Goal: Transaction & Acquisition: Purchase product/service

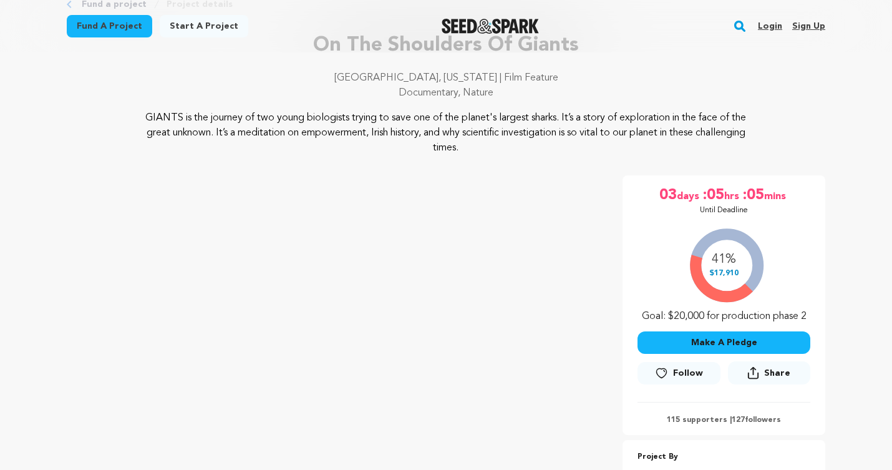
scroll to position [94, 0]
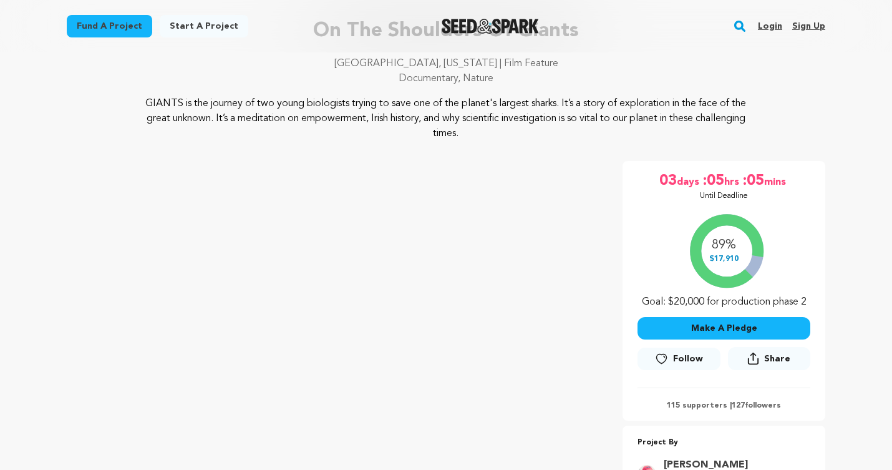
click at [725, 327] on button "Make A Pledge" at bounding box center [723, 328] width 173 height 22
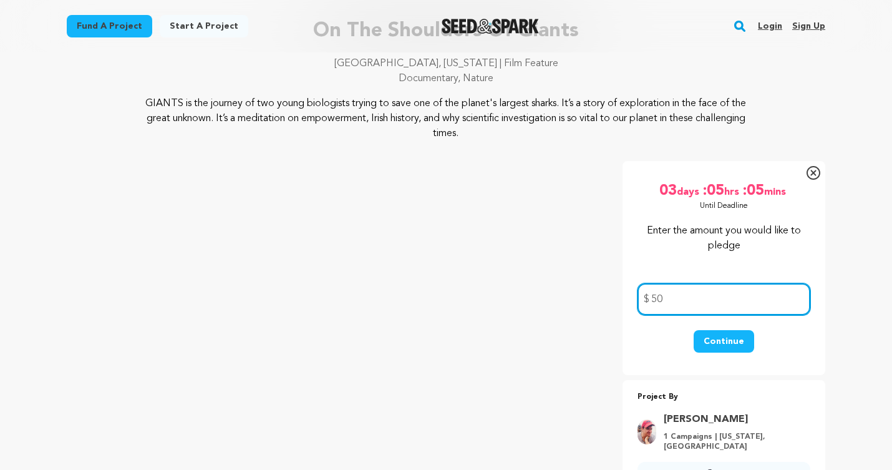
type input "50"
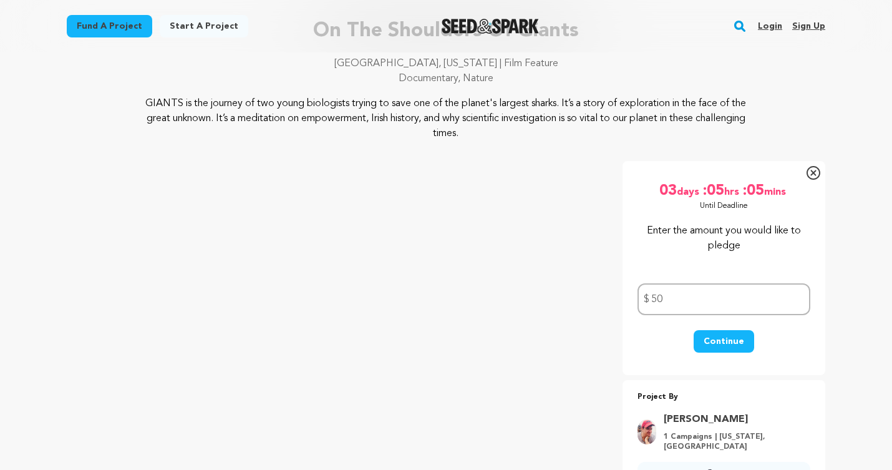
click at [718, 343] on button "Continue" at bounding box center [723, 341] width 60 height 22
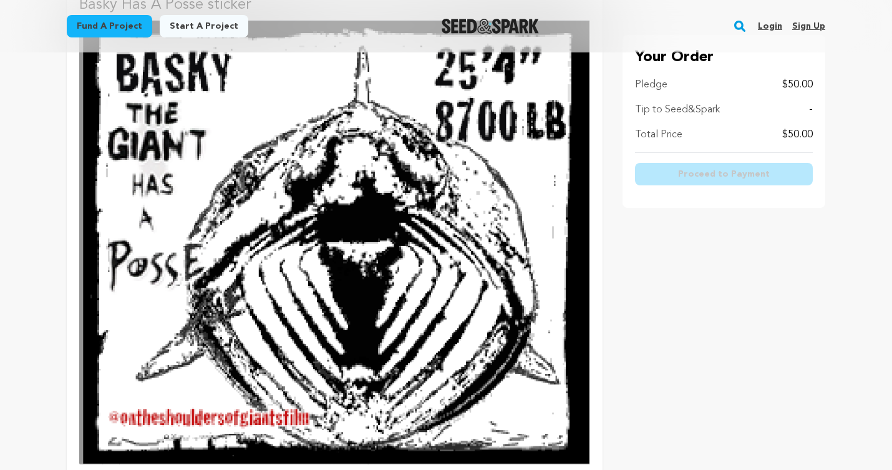
scroll to position [1486, 0]
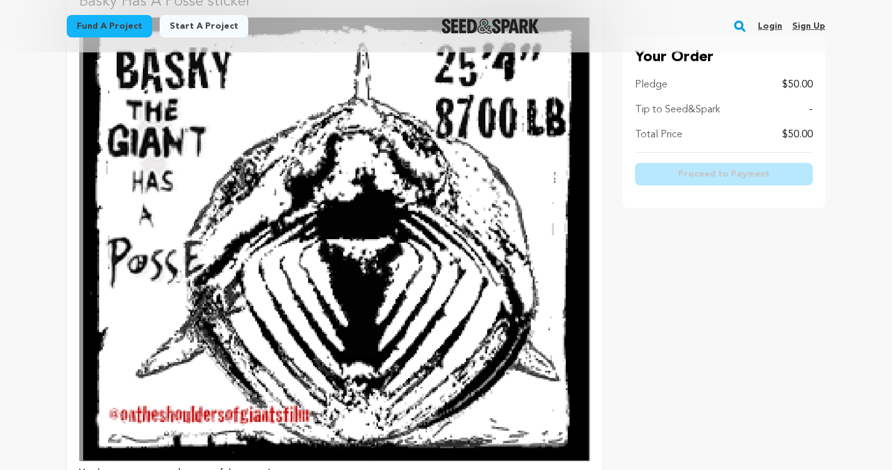
click at [428, 232] on img at bounding box center [334, 239] width 511 height 444
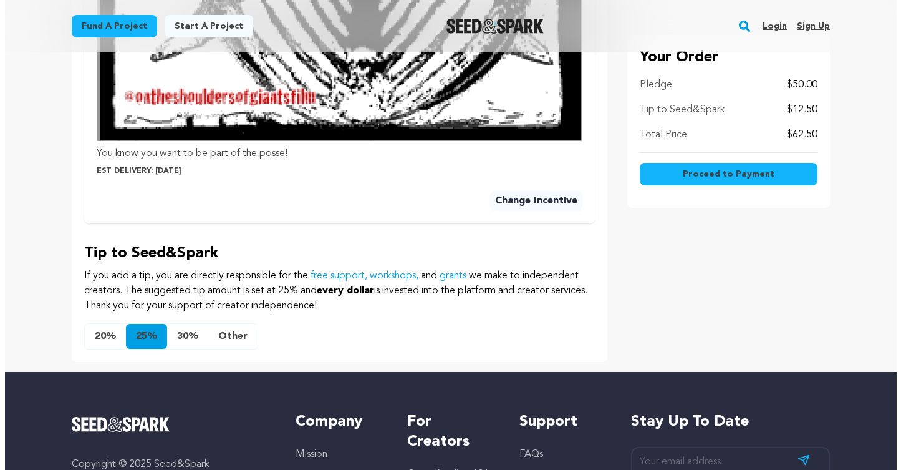
scroll to position [762, 0]
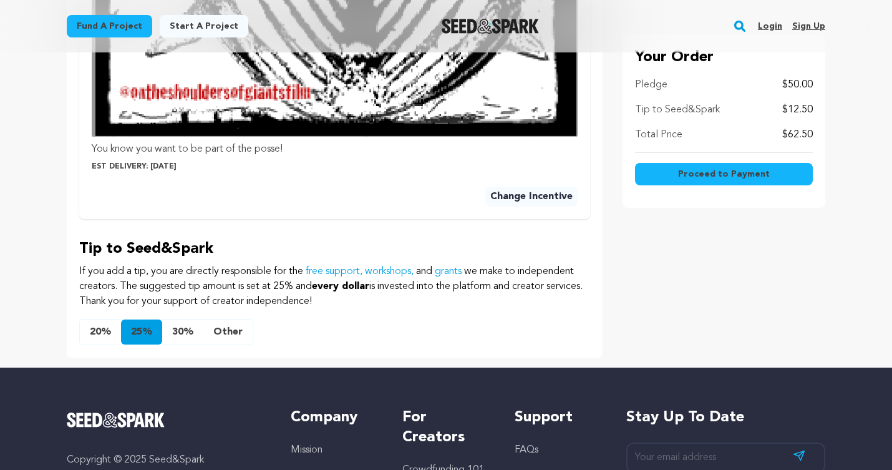
click at [233, 335] on button "Other" at bounding box center [227, 331] width 49 height 25
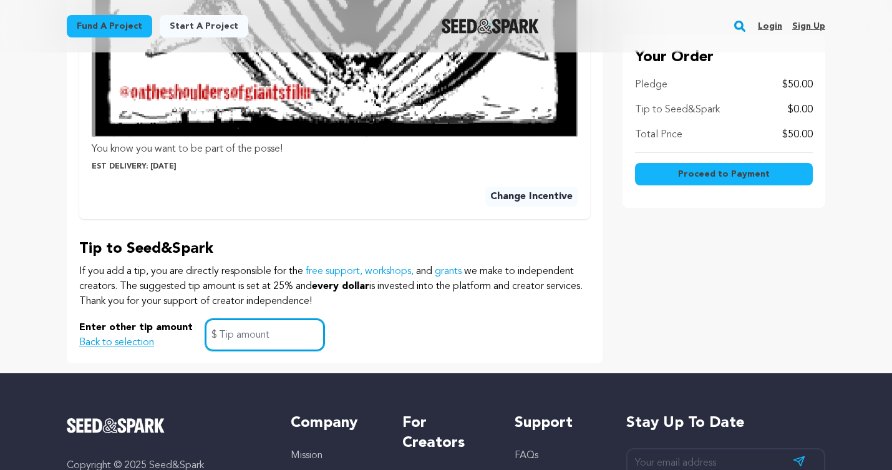
click at [263, 343] on input "text" at bounding box center [264, 335] width 119 height 32
type input "5"
click at [404, 345] on div "Enter other tip amount Back to selection 5 $" at bounding box center [334, 335] width 511 height 32
click at [730, 174] on span "Proceed to Payment" at bounding box center [724, 174] width 92 height 12
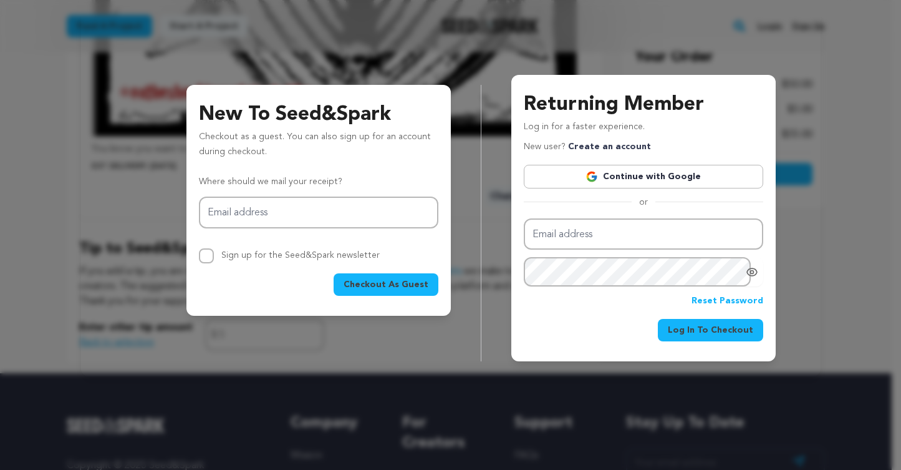
click at [385, 286] on span "Checkout As Guest" at bounding box center [386, 284] width 85 height 12
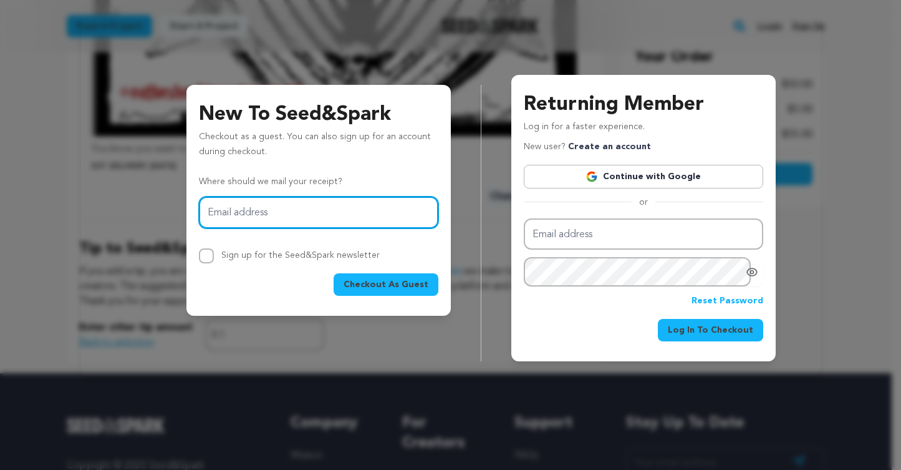
click at [273, 214] on input "Email address" at bounding box center [318, 212] width 239 height 32
type input "[EMAIL_ADDRESS][DOMAIN_NAME]"
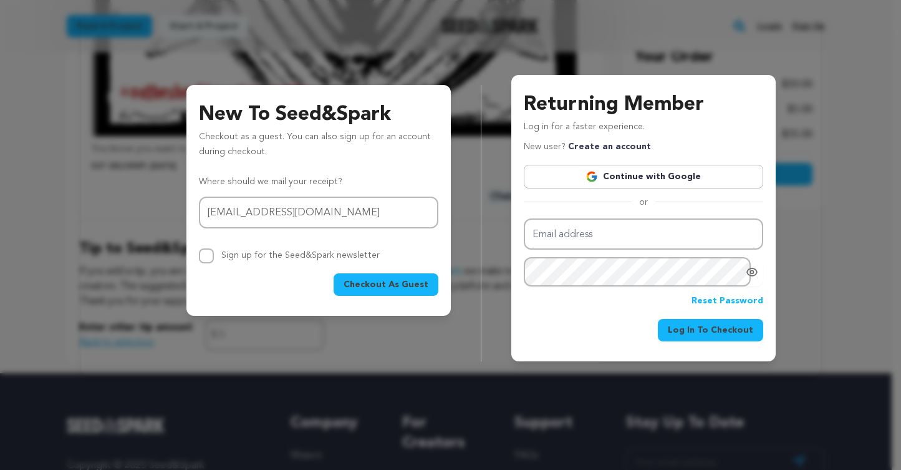
click at [392, 282] on span "Checkout As Guest" at bounding box center [386, 284] width 85 height 12
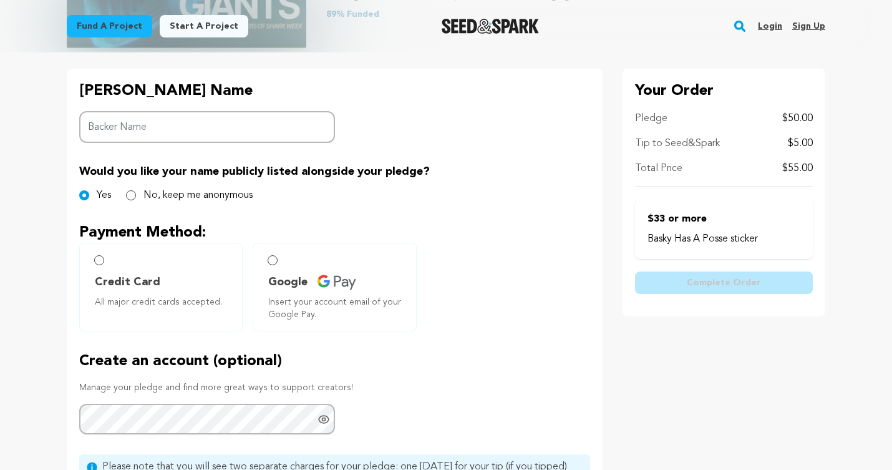
scroll to position [256, 0]
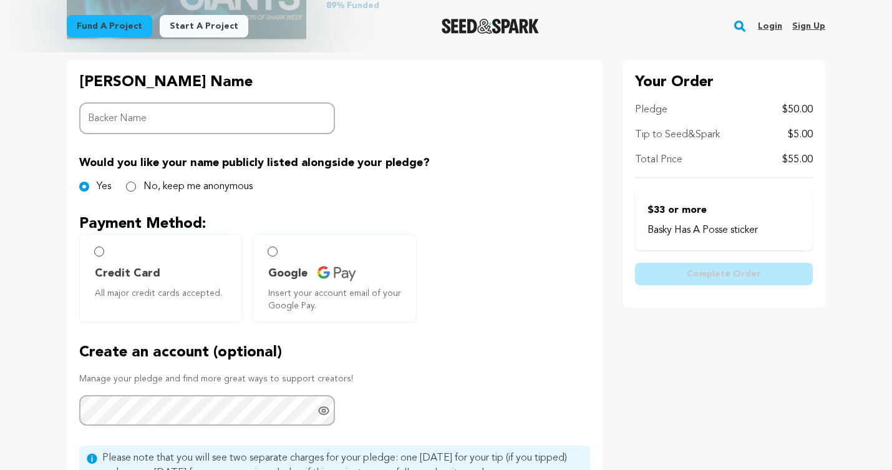
click at [136, 123] on input "Backer Name" at bounding box center [207, 118] width 256 height 32
type input "JVP"
click at [99, 251] on input "Credit Card All major credit cards accepted." at bounding box center [99, 251] width 10 height 10
radio input "false"
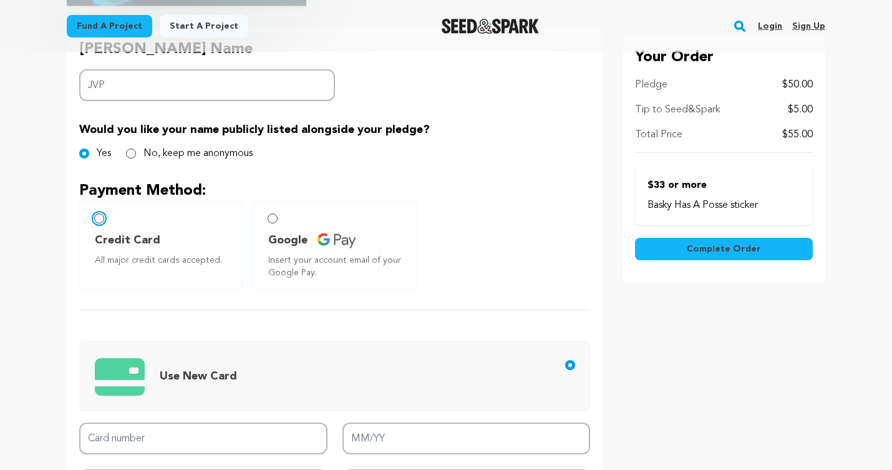
scroll to position [471, 0]
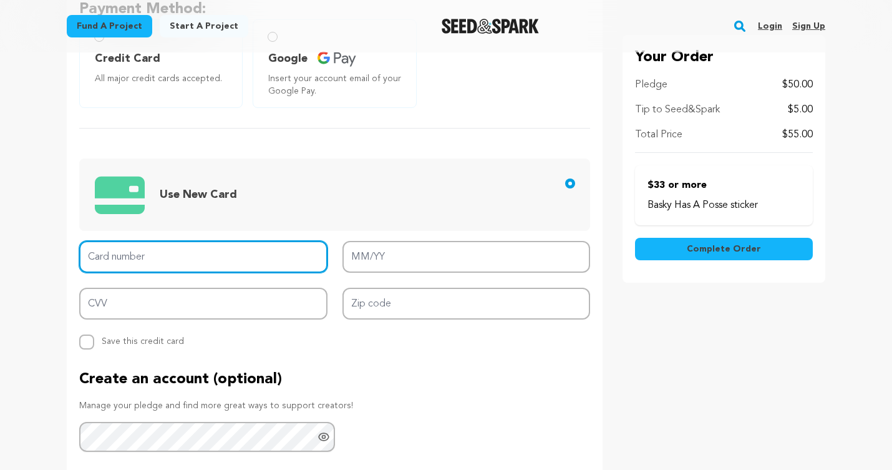
click at [140, 265] on input "Card number" at bounding box center [203, 257] width 248 height 32
click at [163, 258] on input "Card number" at bounding box center [203, 257] width 248 height 32
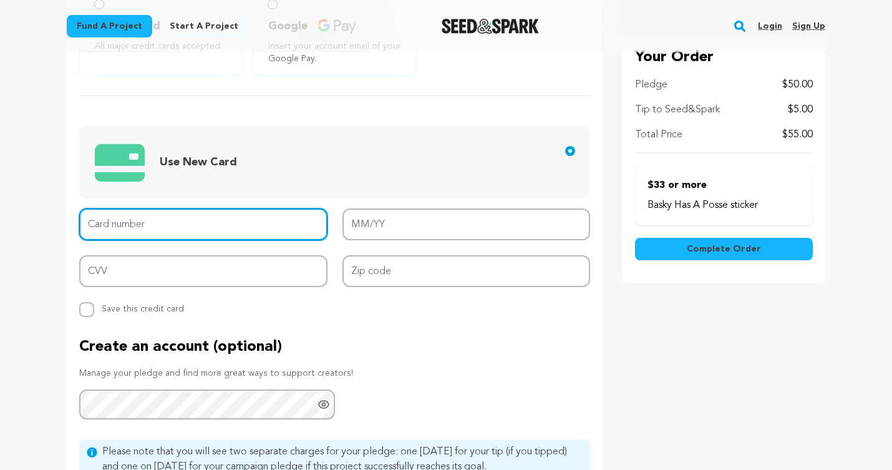
scroll to position [504, 0]
click at [124, 227] on input "Card number" at bounding box center [203, 224] width 248 height 32
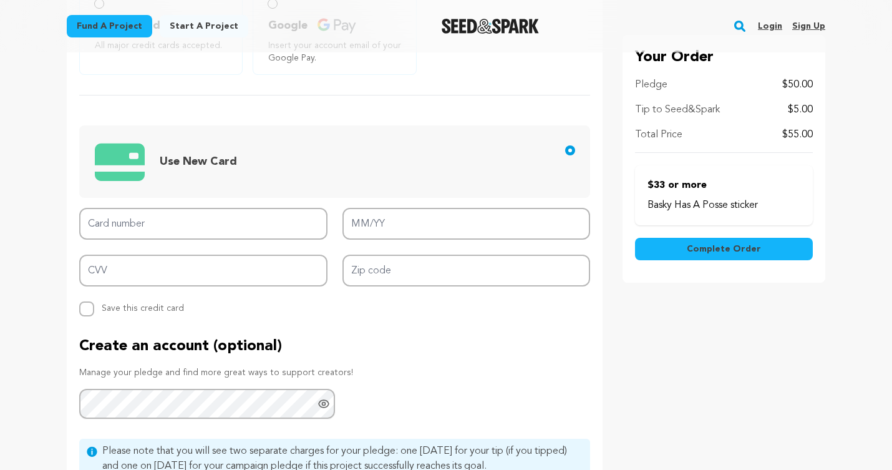
click at [202, 168] on span "Use New Card" at bounding box center [198, 161] width 77 height 17
click at [565, 155] on input "Use New Card" at bounding box center [570, 150] width 10 height 10
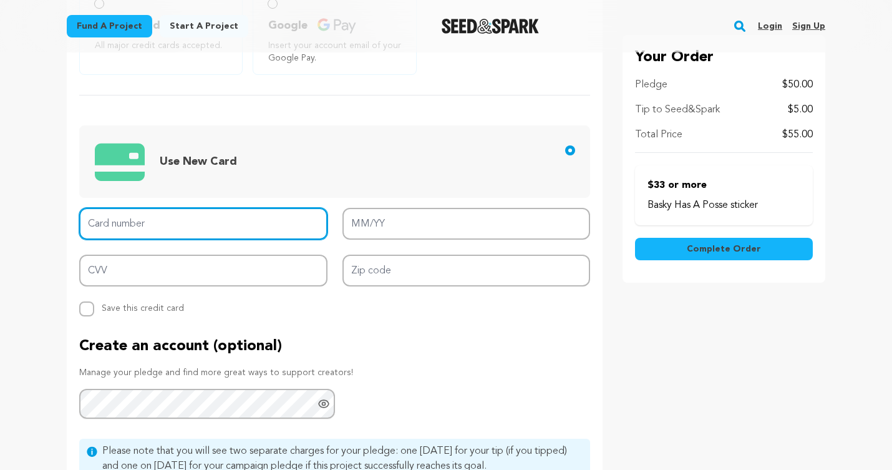
click at [148, 226] on input "Card number" at bounding box center [203, 224] width 248 height 32
type input "2"
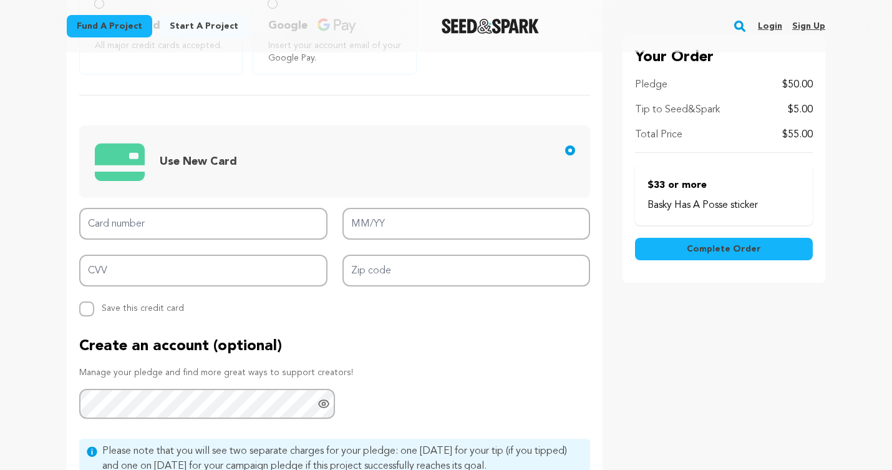
type input "4100390548938170"
type input "09/26"
type input "981"
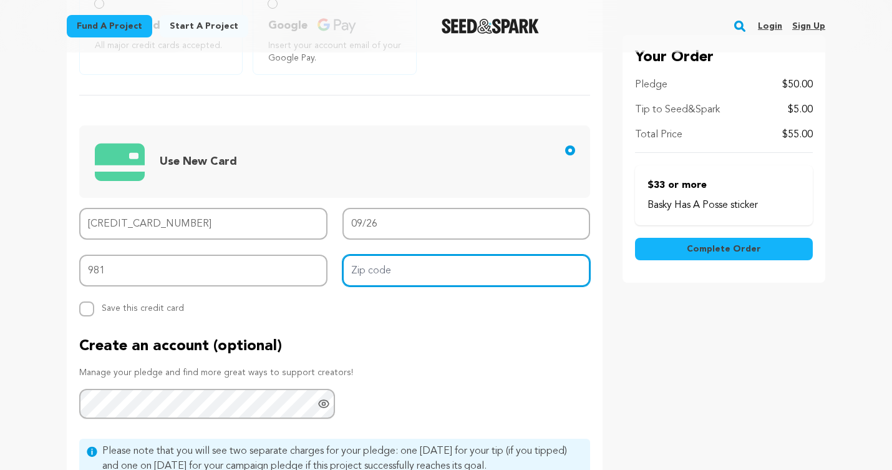
click at [403, 274] on input "Zip code" at bounding box center [466, 270] width 248 height 32
type input "20901"
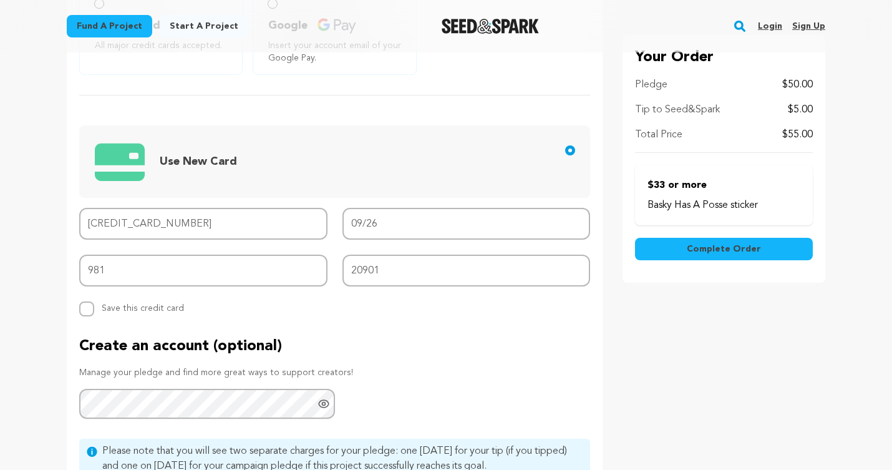
click at [429, 381] on div "Create an account (optional) Manage your pledge and find more great ways to sup…" at bounding box center [334, 377] width 511 height 83
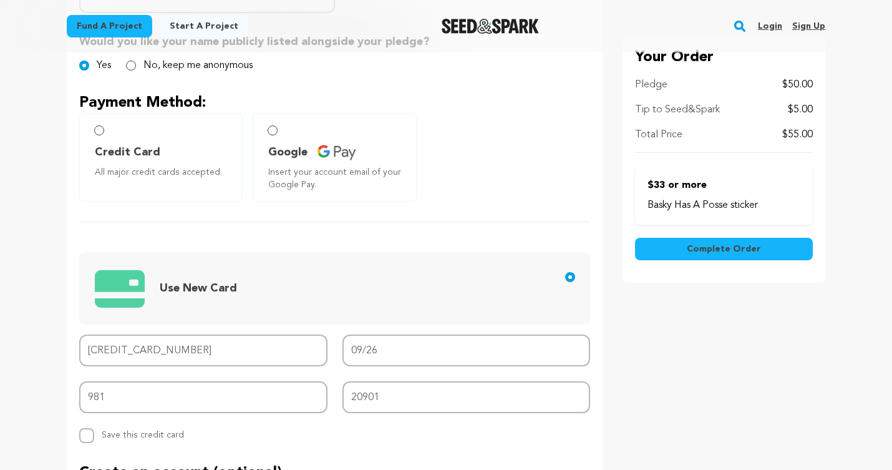
scroll to position [363, 0]
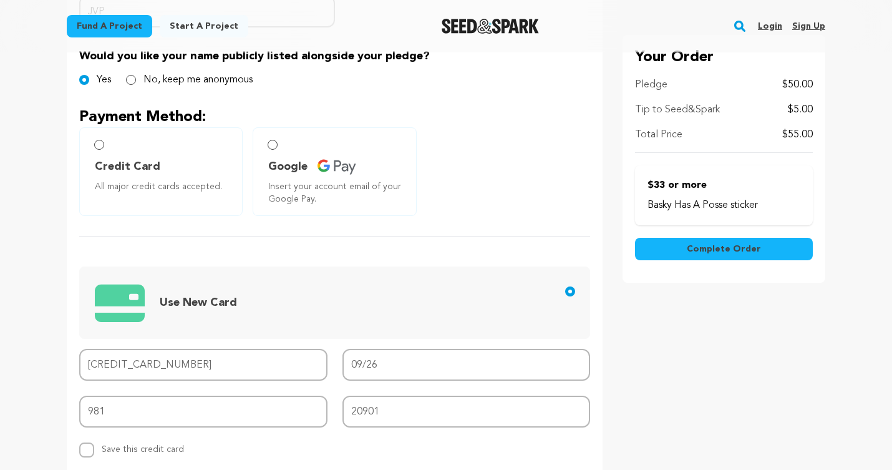
click at [731, 248] on span "Complete Order" at bounding box center [724, 249] width 74 height 12
